Goal: Information Seeking & Learning: Learn about a topic

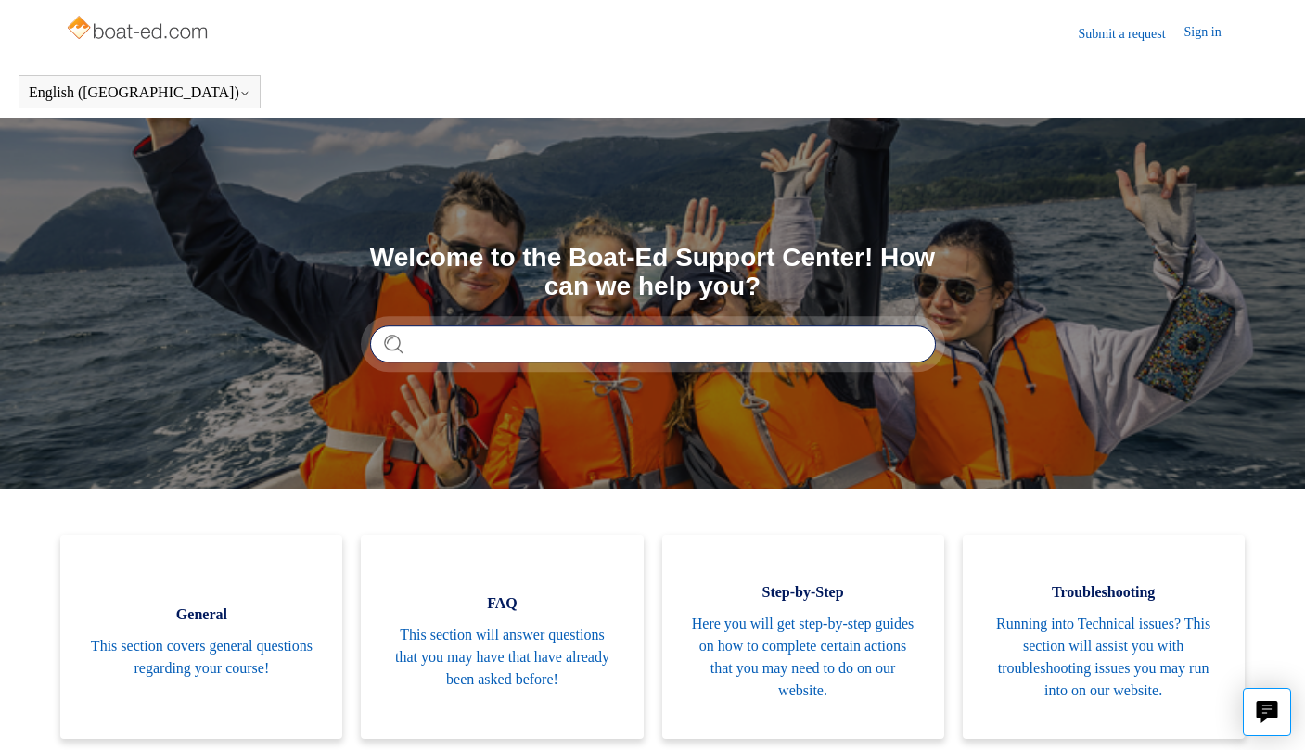
click at [440, 347] on input "Search" at bounding box center [653, 344] width 566 height 37
type input "**********"
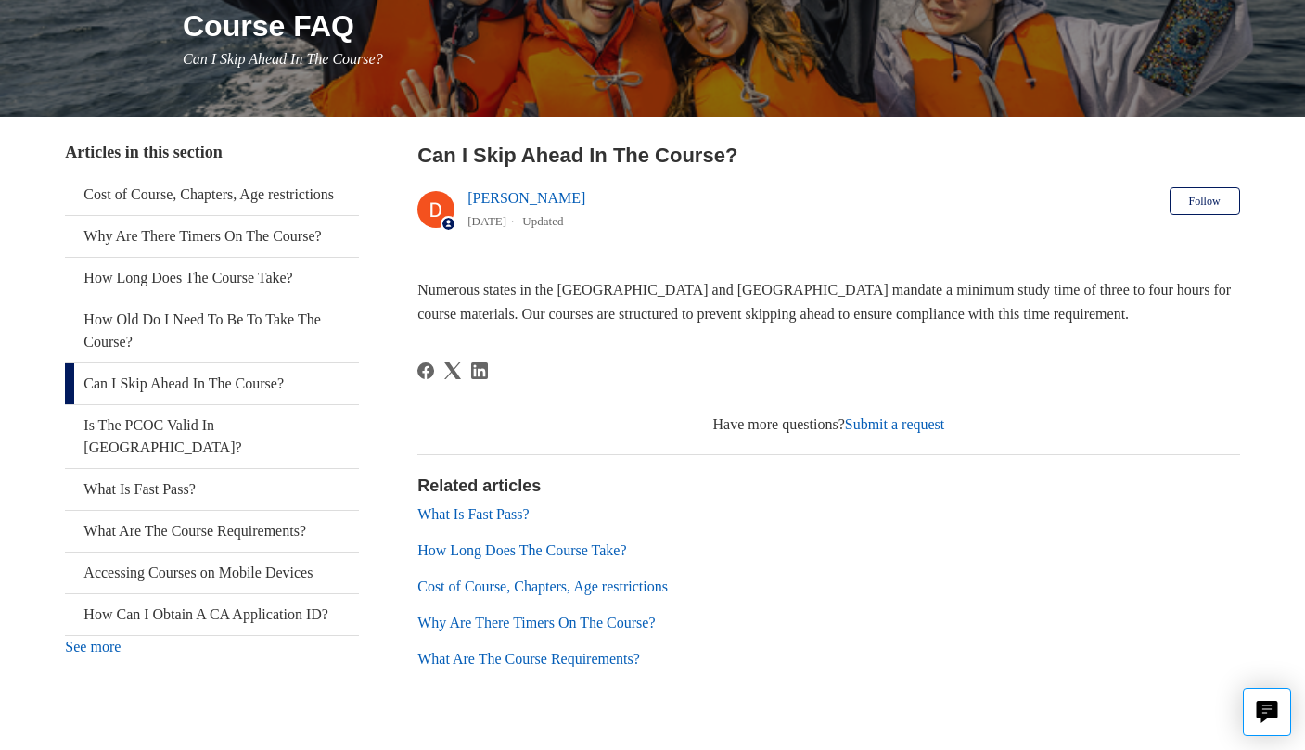
scroll to position [289, 0]
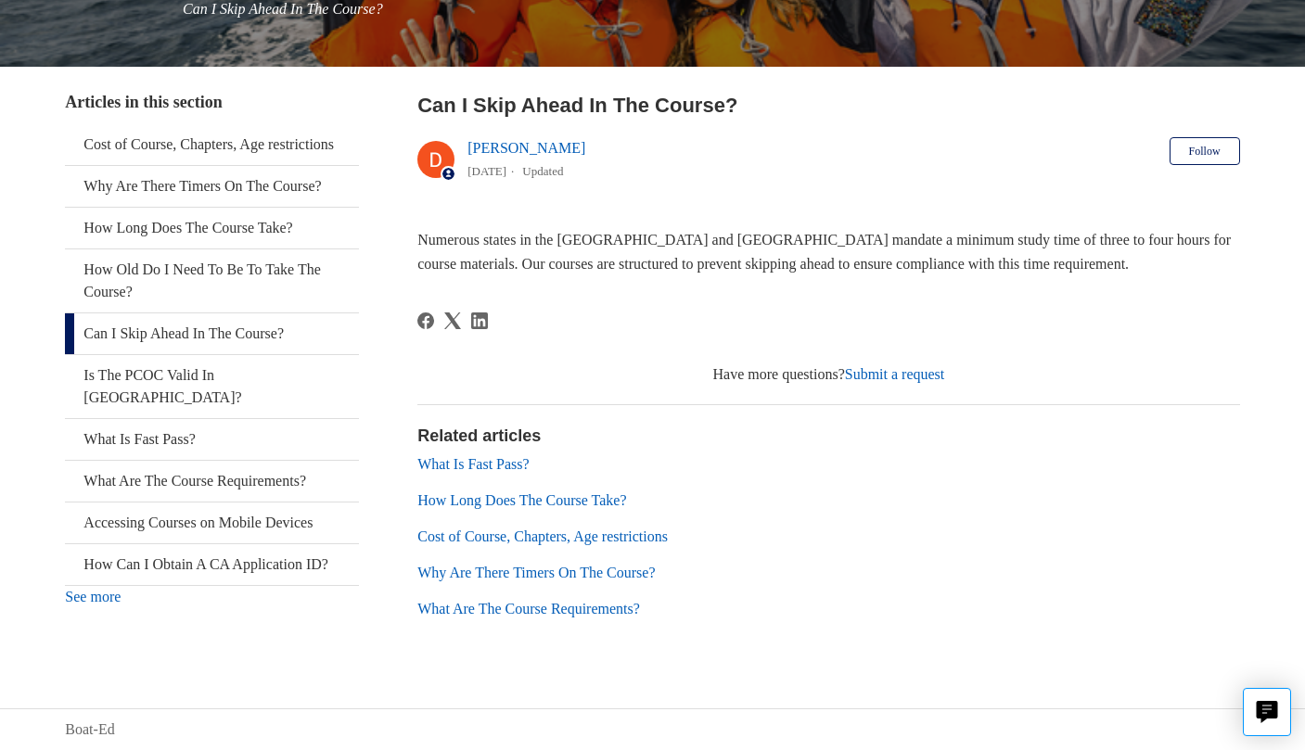
click at [555, 499] on link "How Long Does The Course Take?" at bounding box center [521, 501] width 209 height 16
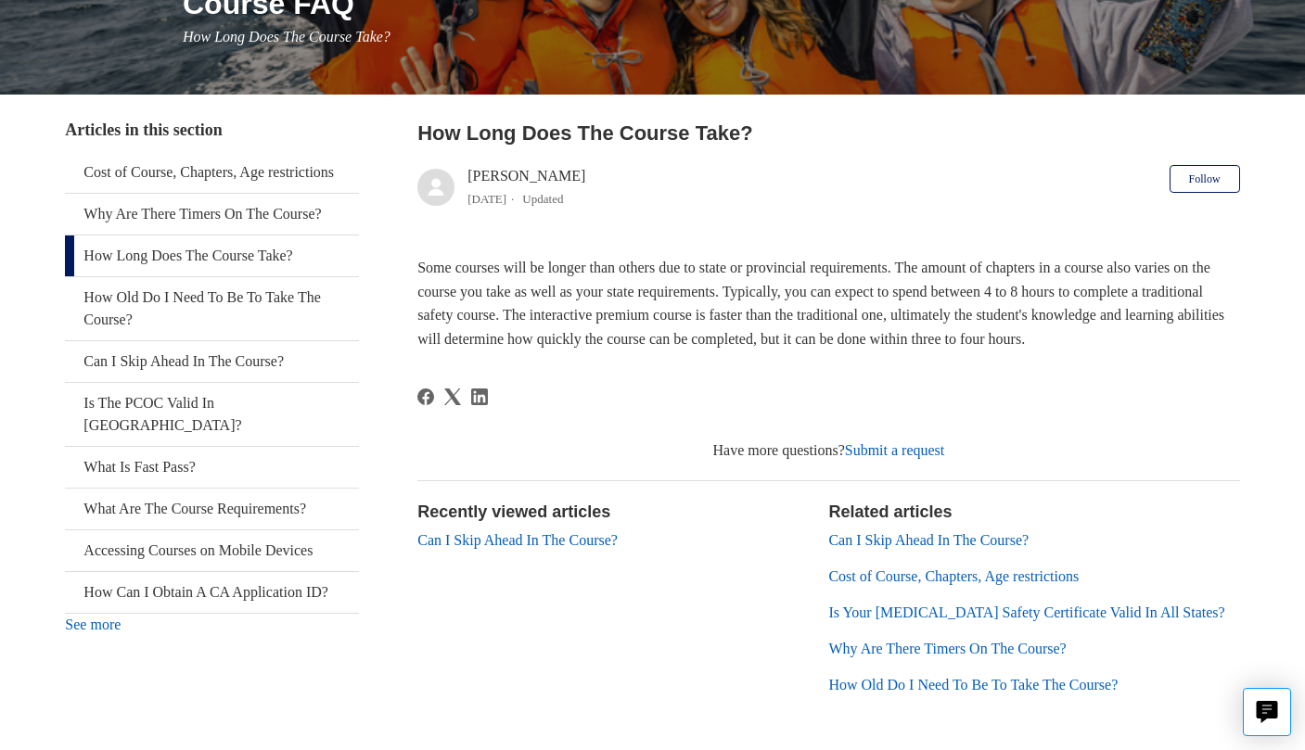
scroll to position [278, 0]
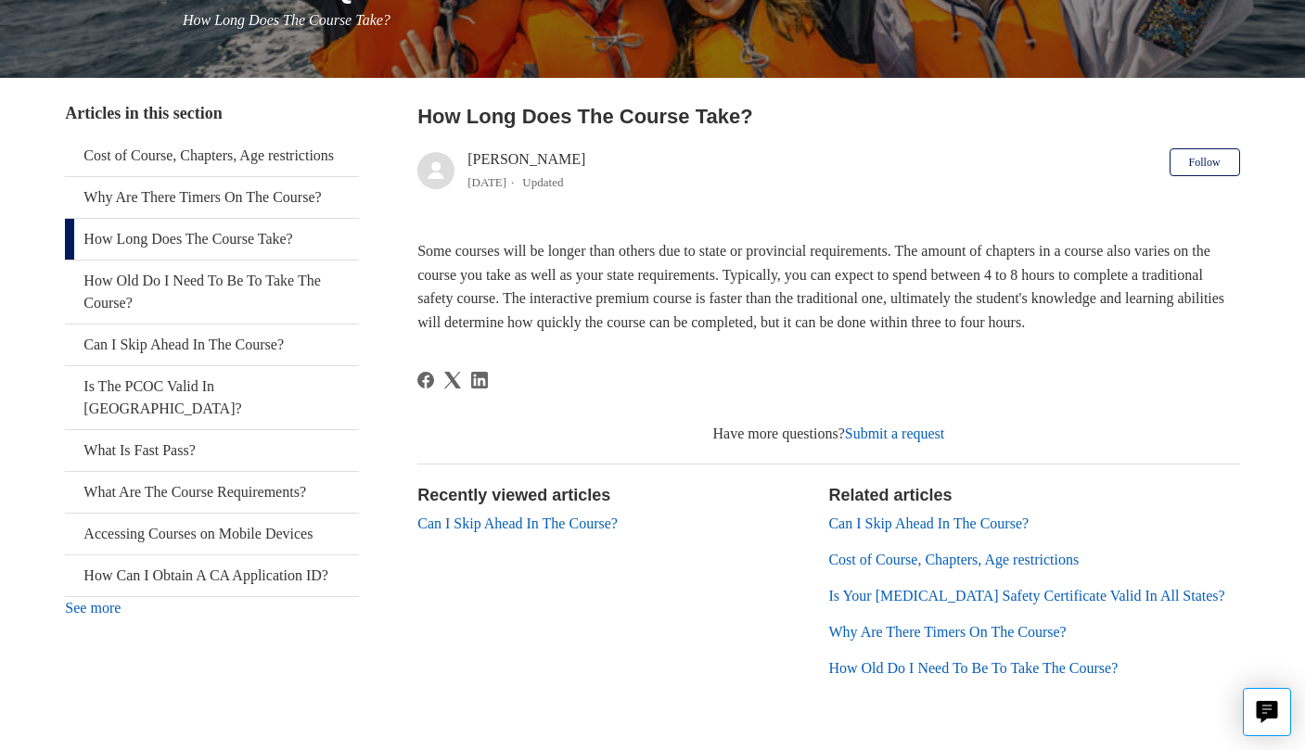
click at [1005, 531] on link "Can I Skip Ahead In The Course?" at bounding box center [928, 524] width 200 height 16
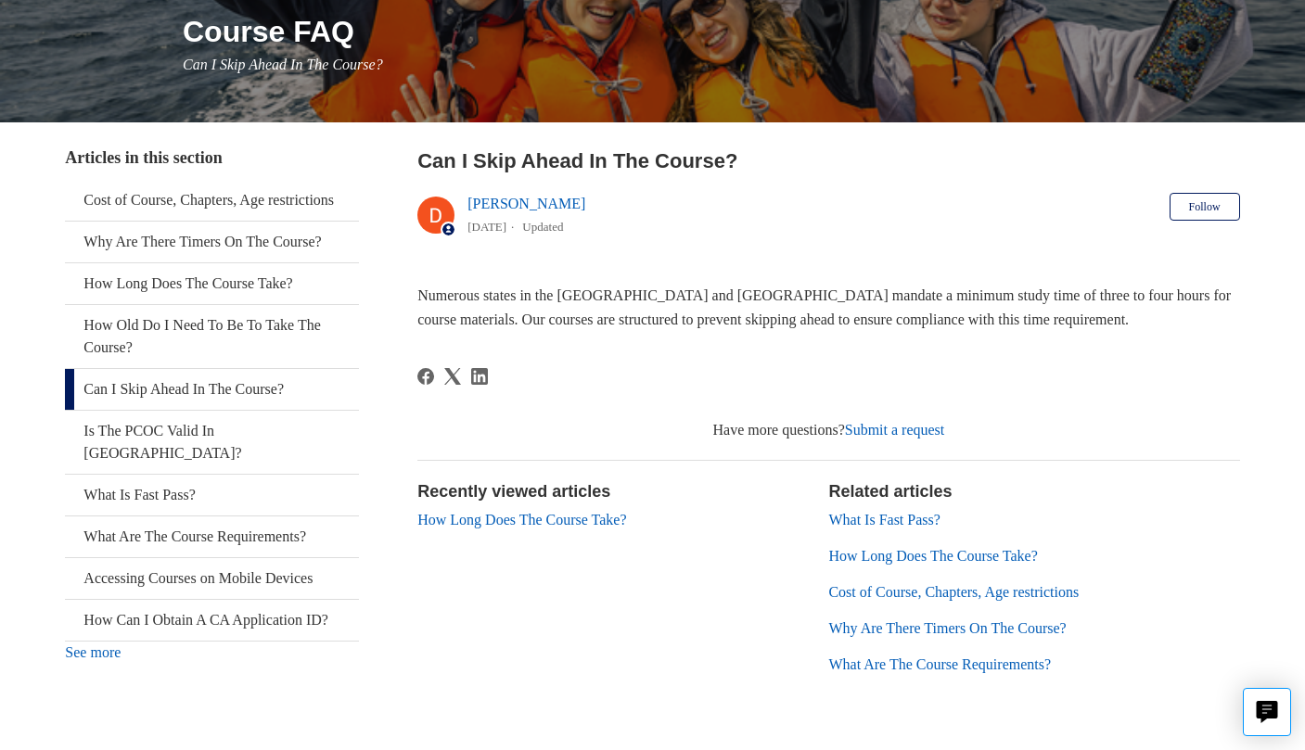
scroll to position [289, 0]
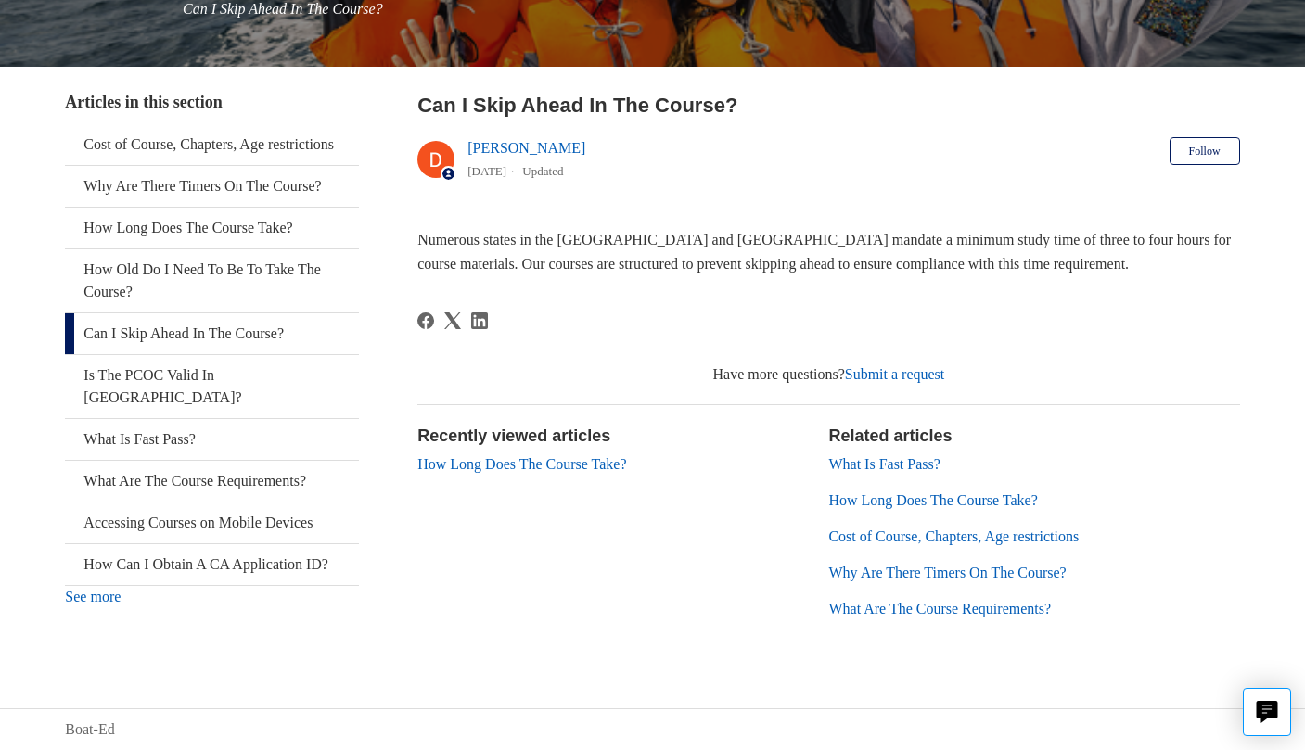
click at [974, 573] on link "Why Are There Timers On The Course?" at bounding box center [946, 573] width 237 height 16
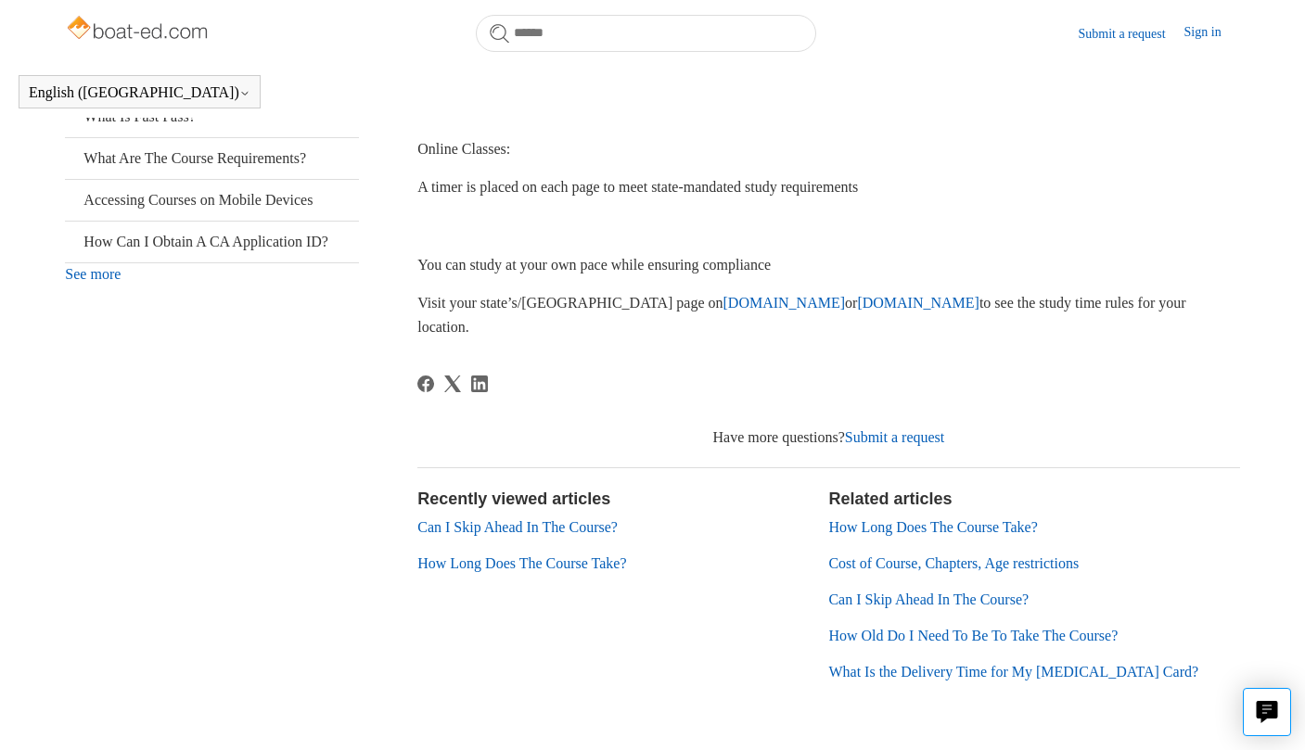
scroll to position [597, 0]
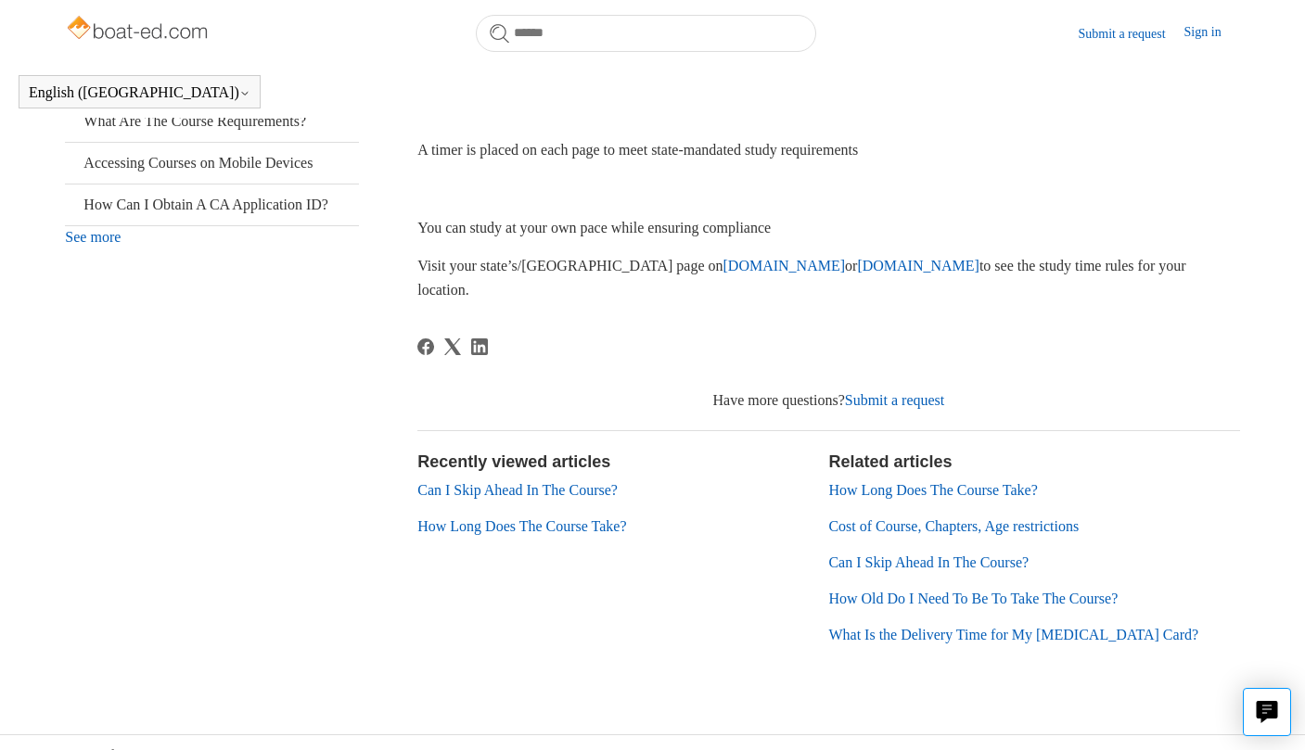
click at [978, 591] on link "How Old Do I Need To Be To Take The Course?" at bounding box center [972, 599] width 289 height 16
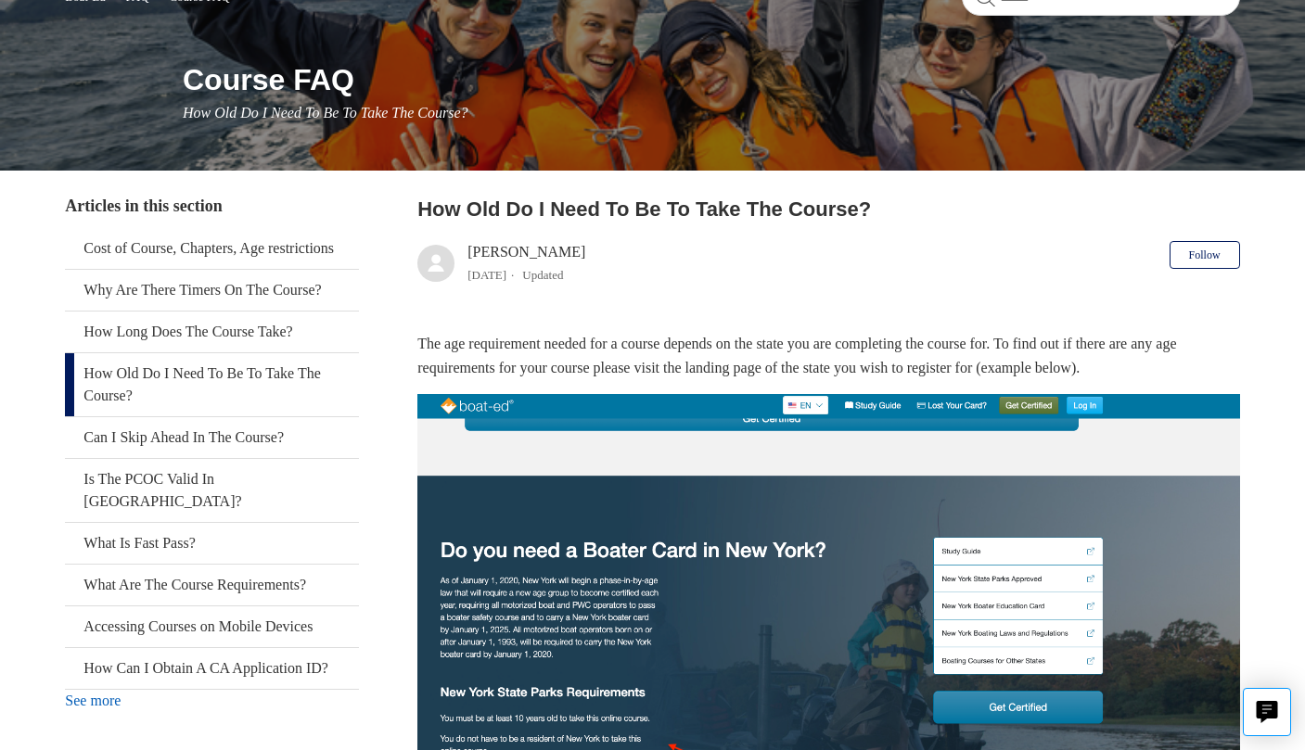
scroll to position [278, 0]
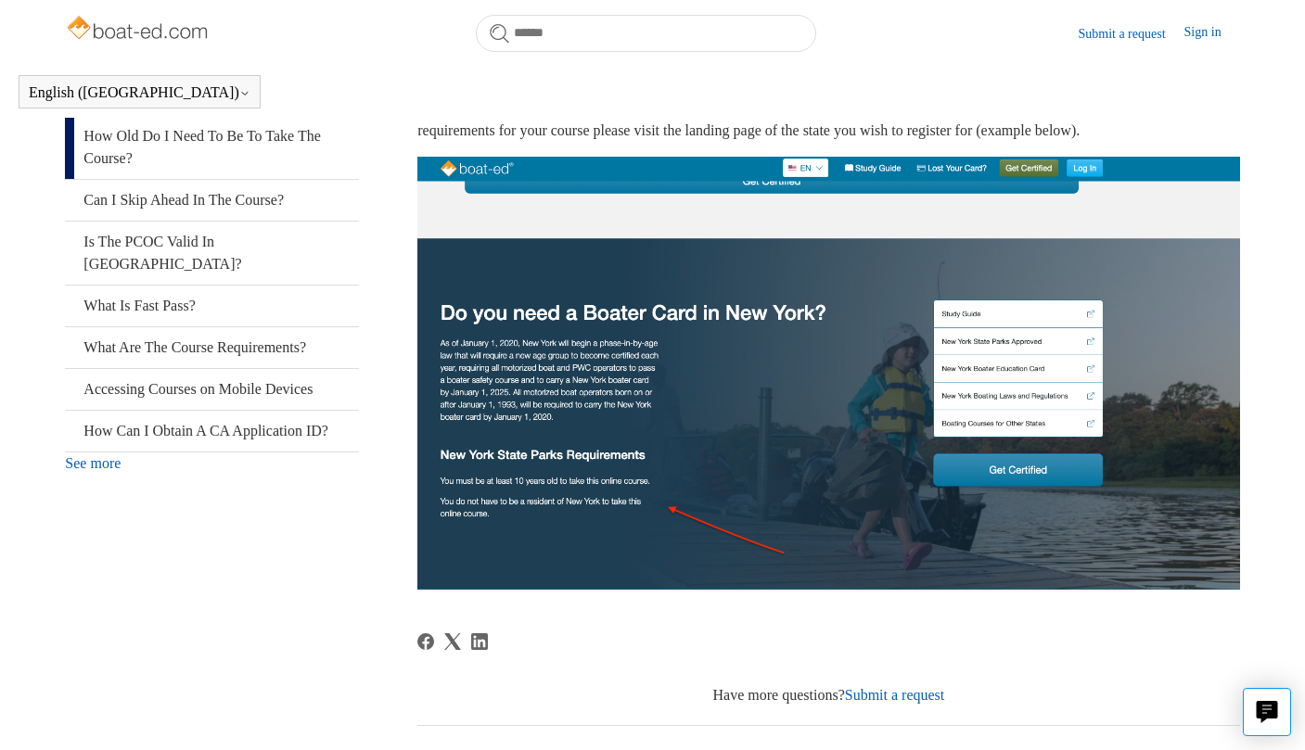
click at [579, 421] on img at bounding box center [828, 373] width 822 height 432
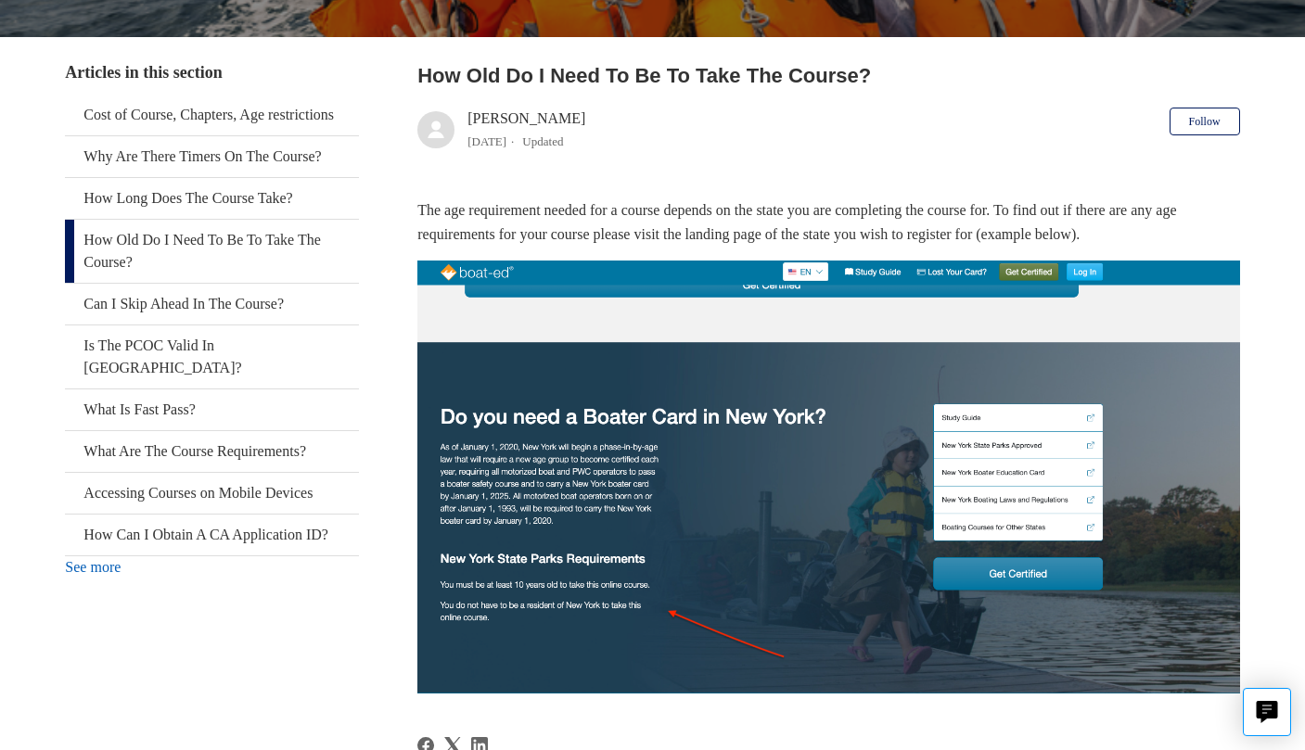
click at [579, 421] on img at bounding box center [828, 477] width 822 height 432
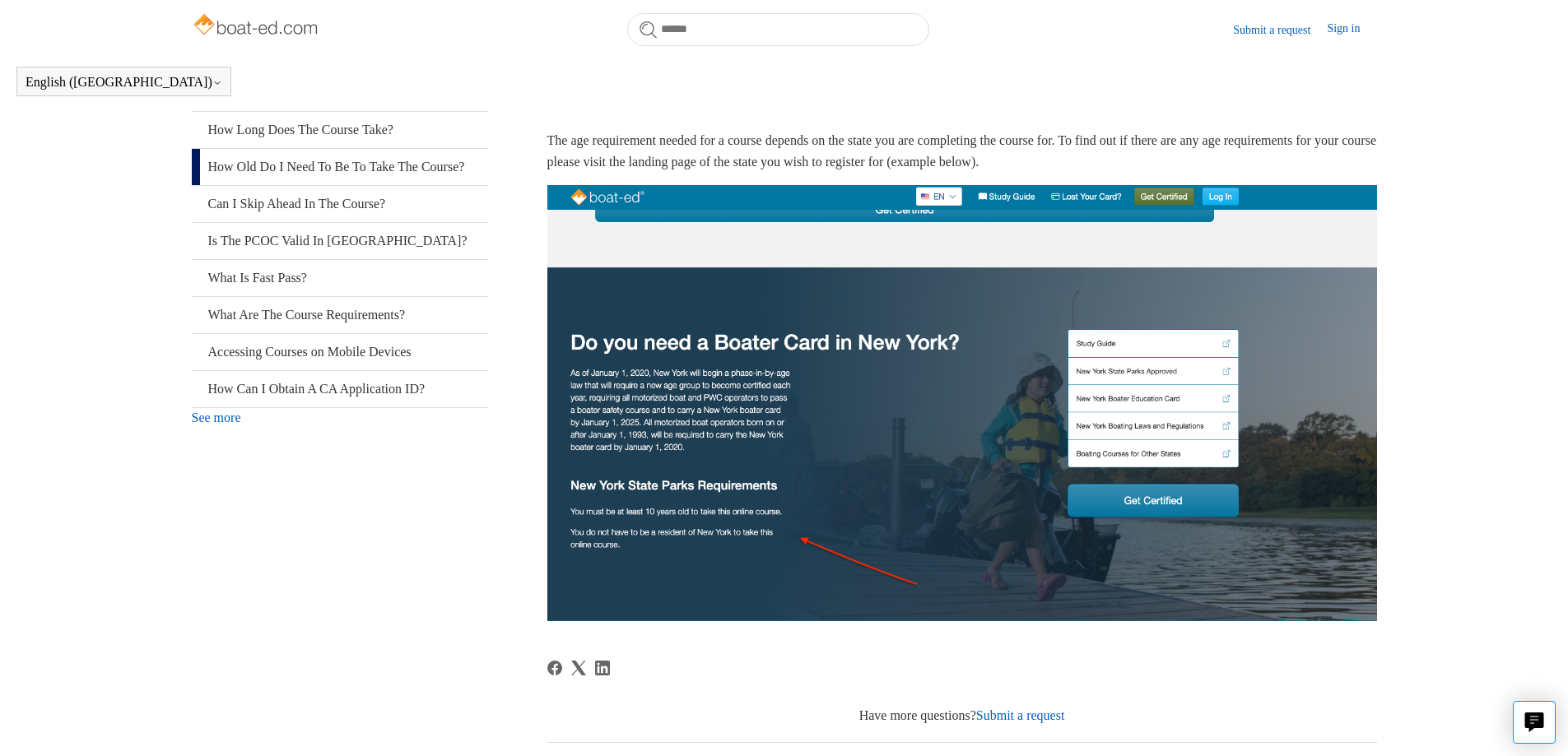
scroll to position [412, 0]
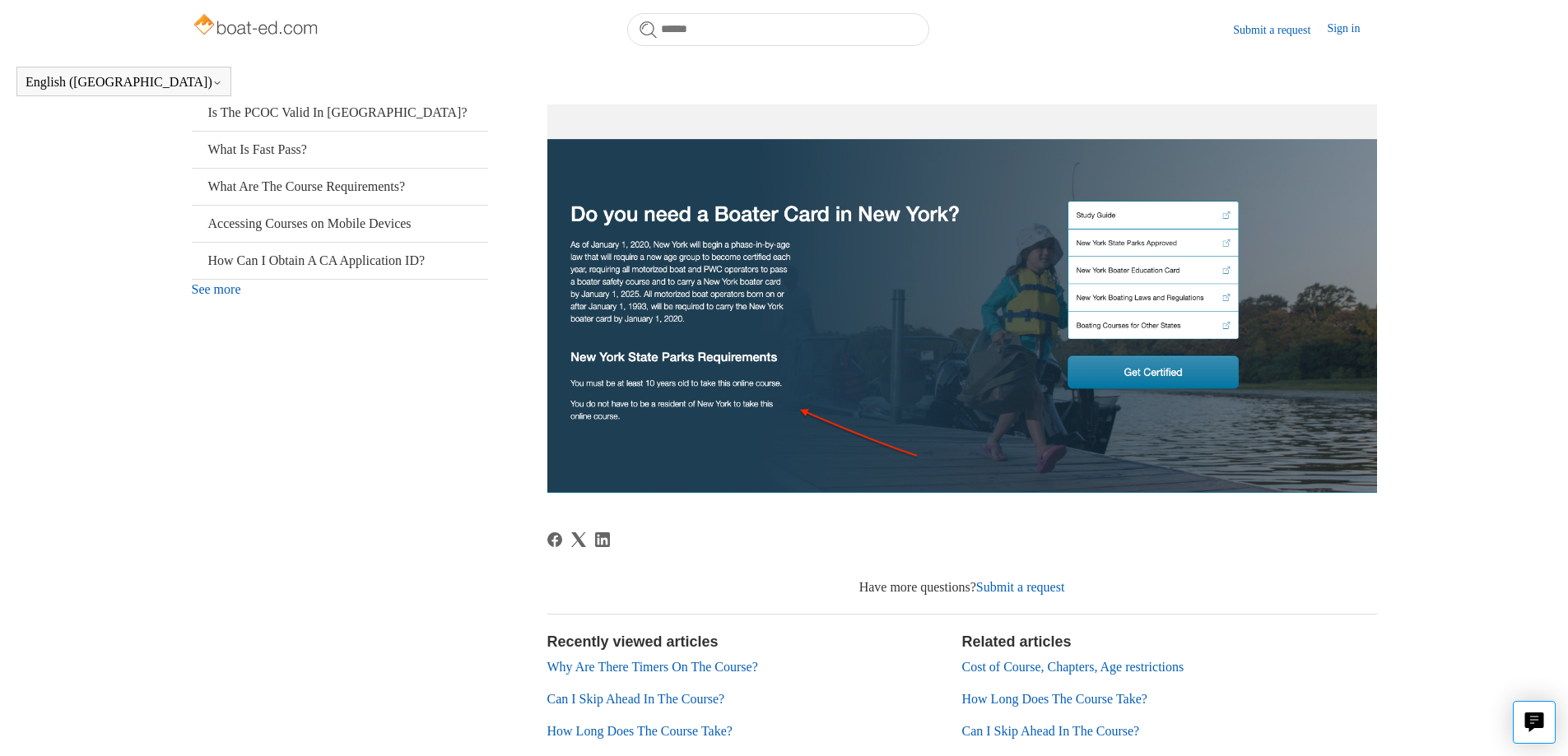
click at [1157, 298] on img at bounding box center [962, 275] width 830 height 437
click at [1157, 297] on img at bounding box center [962, 275] width 830 height 437
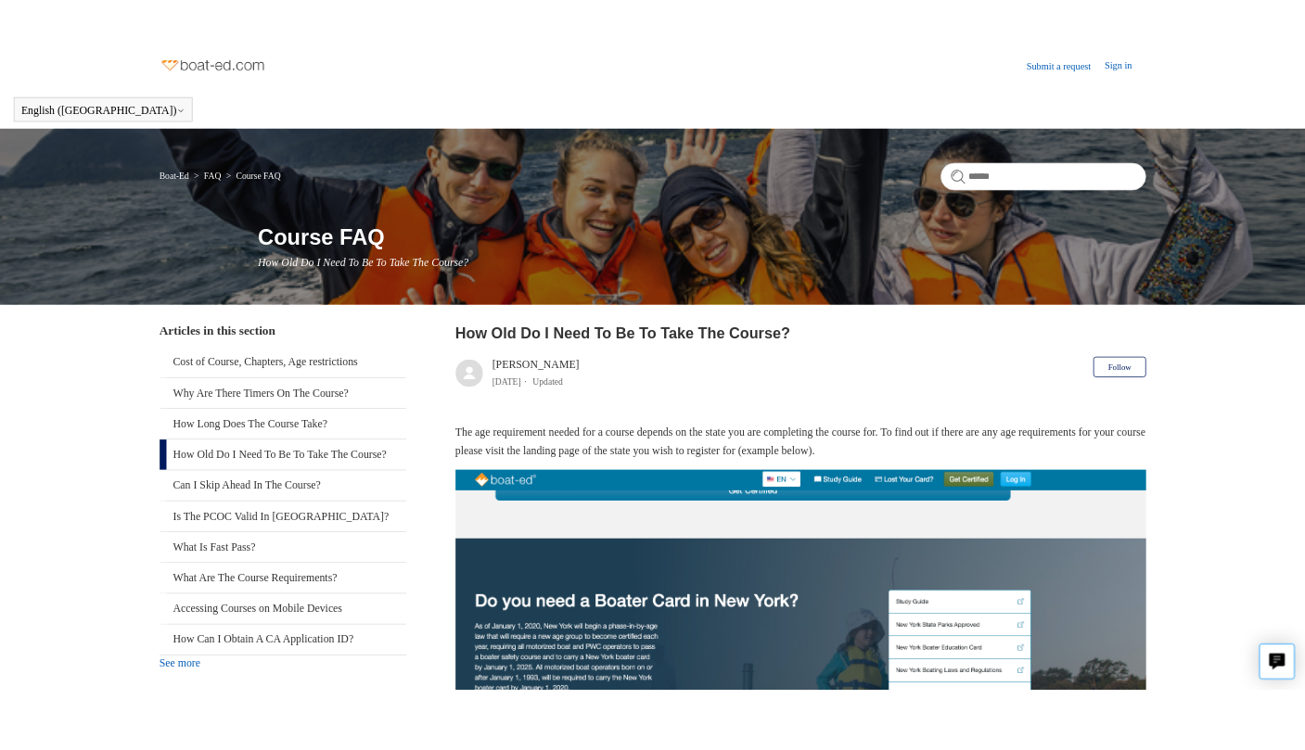
scroll to position [0, 0]
